Goal: Information Seeking & Learning: Check status

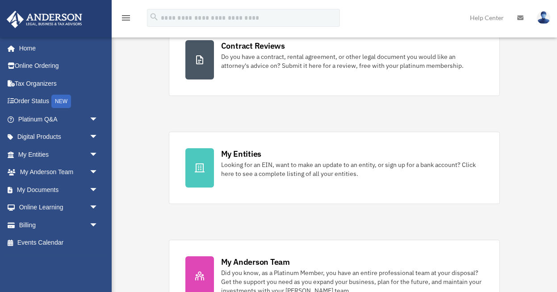
scroll to position [204, 0]
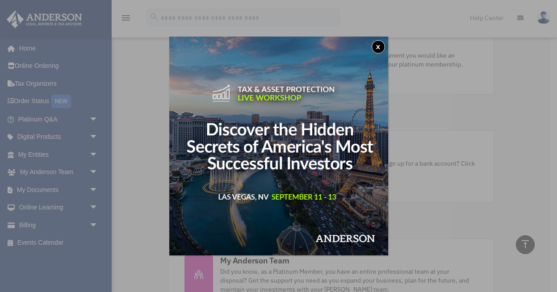
click at [373, 46] on button "x" at bounding box center [378, 46] width 13 height 13
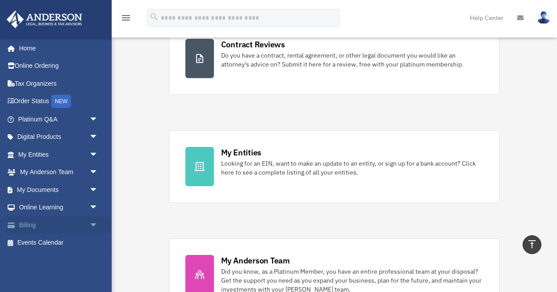
click at [46, 225] on link "Billing arrow_drop_down" at bounding box center [58, 225] width 105 height 18
click at [94, 226] on span "arrow_drop_down" at bounding box center [98, 225] width 18 height 18
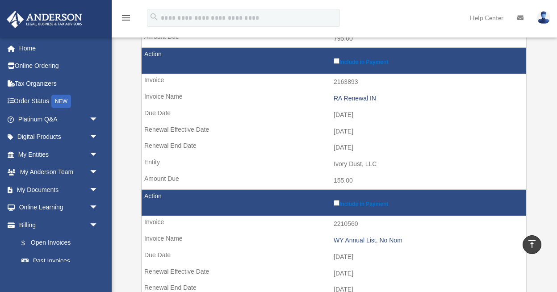
scroll to position [500, 0]
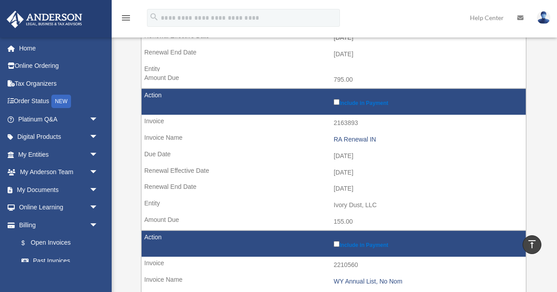
click at [348, 126] on td "2163893" at bounding box center [334, 123] width 384 height 17
copy tr "2163893"
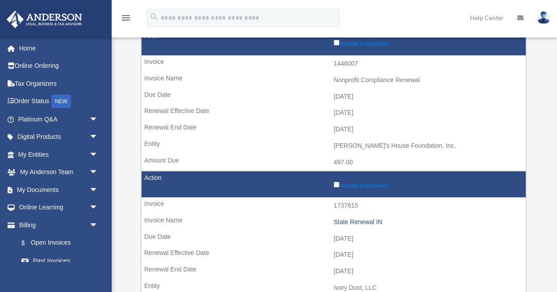
scroll to position [163, 0]
